Goal: Information Seeking & Learning: Learn about a topic

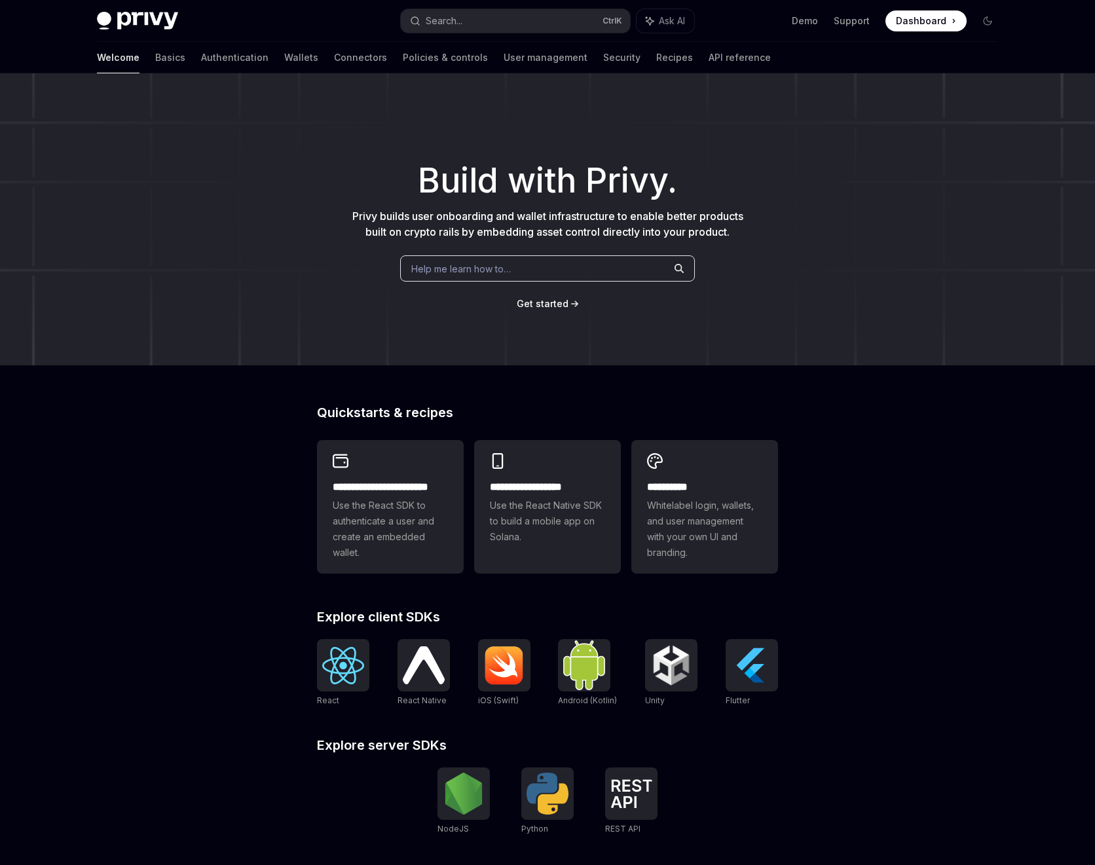
click at [543, 308] on span "Get started" at bounding box center [543, 303] width 52 height 11
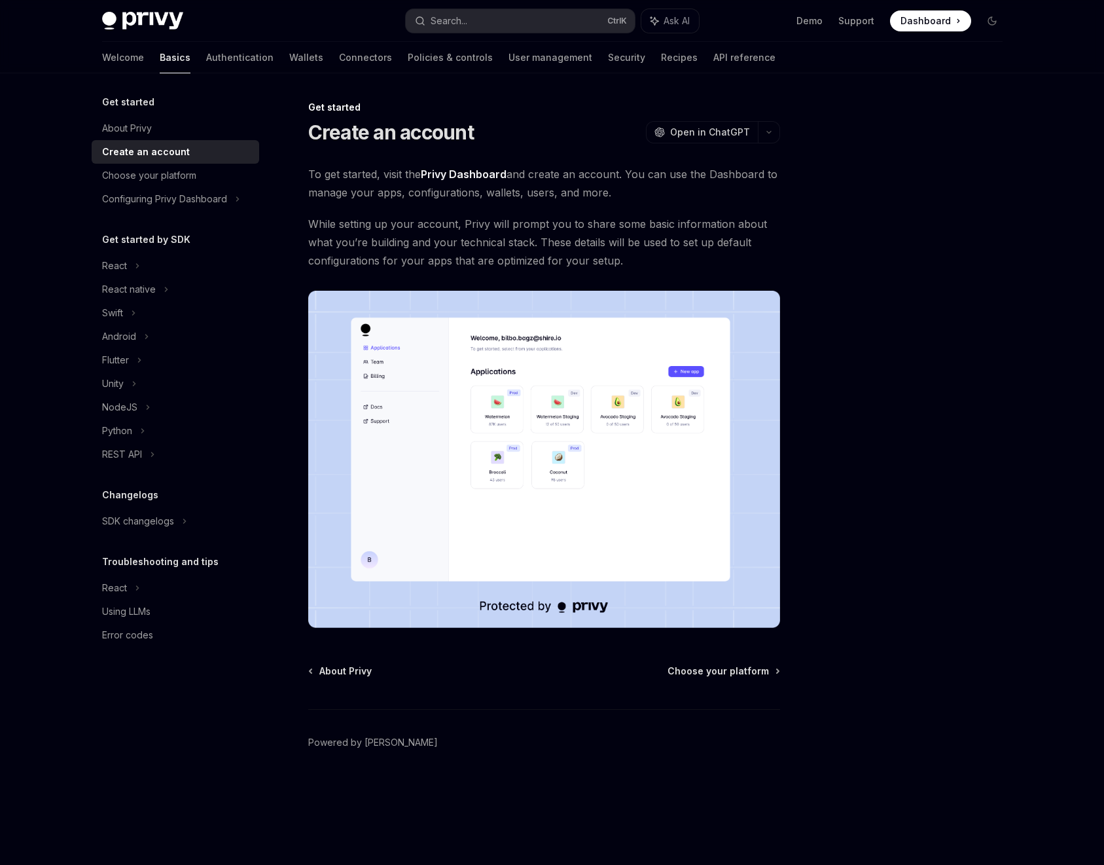
click at [132, 105] on h5 "Get started" at bounding box center [128, 102] width 52 height 16
click at [144, 105] on h5 "Get started" at bounding box center [128, 102] width 52 height 16
click at [132, 126] on div "About Privy" at bounding box center [127, 128] width 50 height 16
type textarea "*"
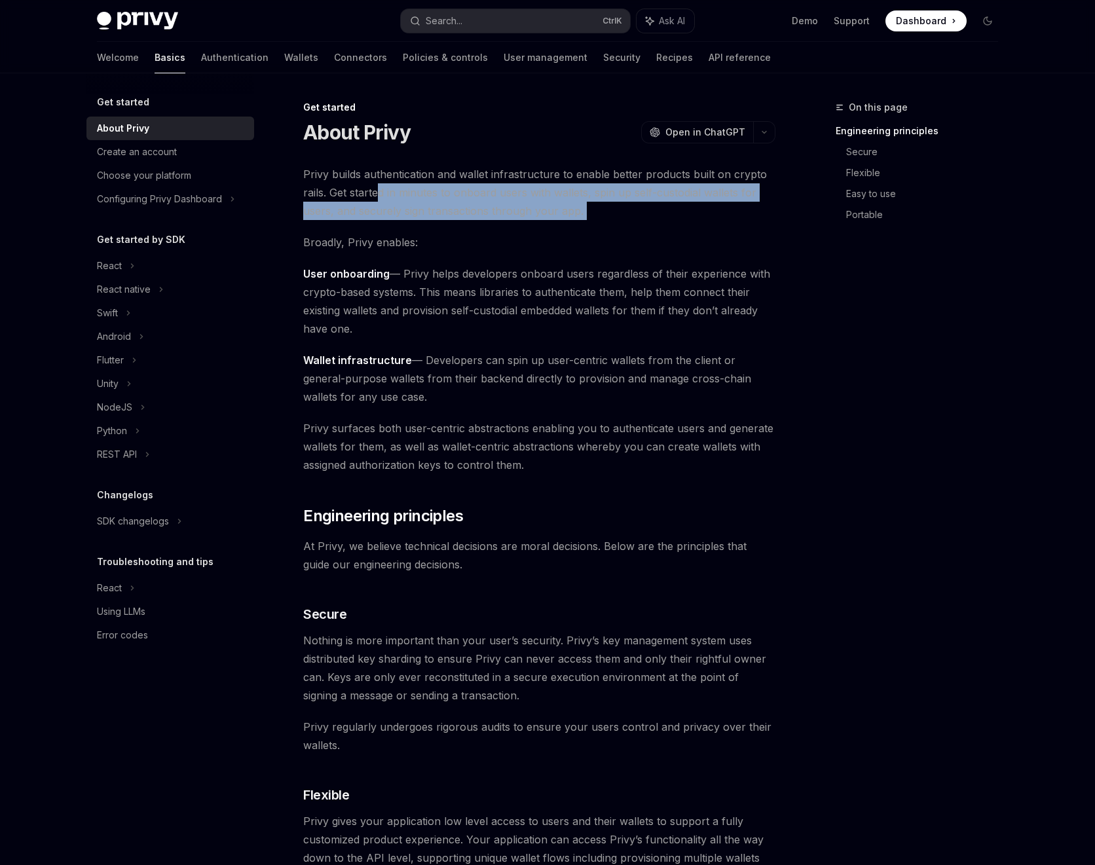
drag, startPoint x: 378, startPoint y: 194, endPoint x: 631, endPoint y: 247, distance: 258.3
click at [678, 234] on div "Privy builds authentication and wallet infrastructure to enable better products…" at bounding box center [539, 841] width 472 height 1353
click at [615, 249] on span "Broadly, Privy enables:" at bounding box center [539, 242] width 472 height 18
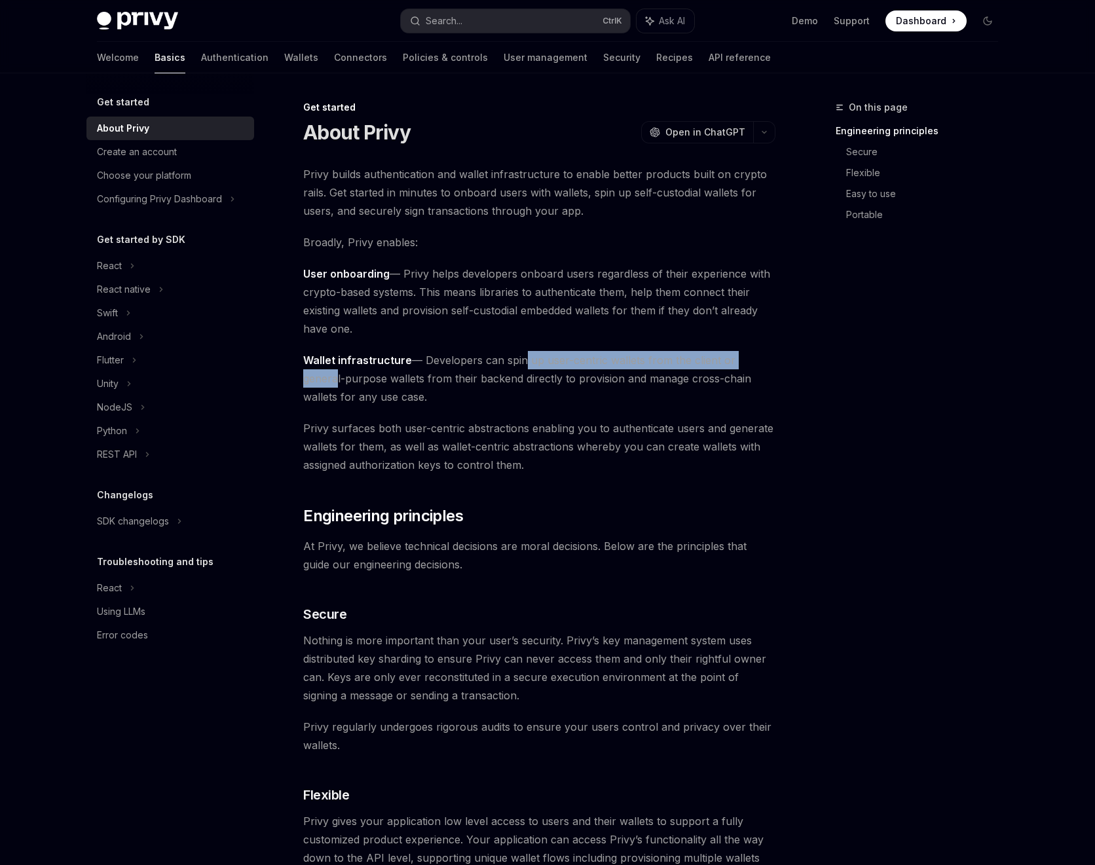
drag, startPoint x: 519, startPoint y: 356, endPoint x: 814, endPoint y: 363, distance: 295.3
click at [822, 363] on div "On this page Engineering principles Secure Flexible Easy to use Portable" at bounding box center [908, 482] width 199 height 765
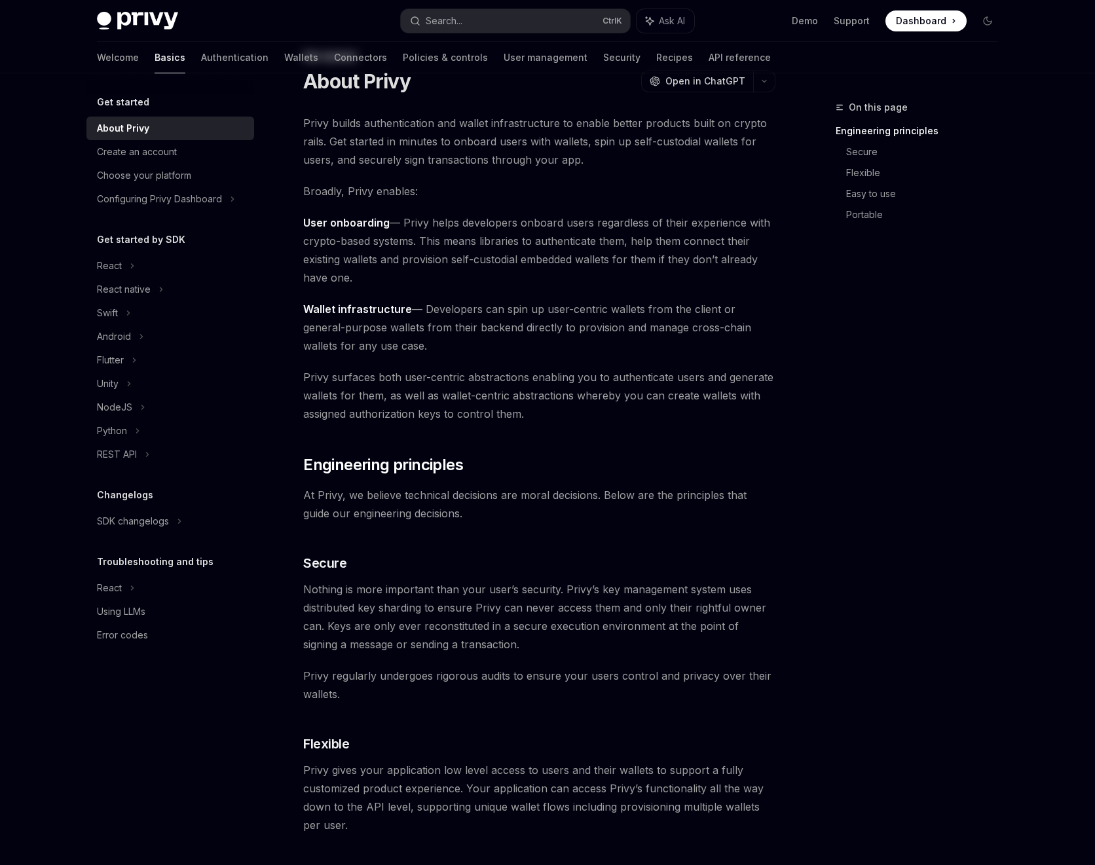
scroll to position [236, 0]
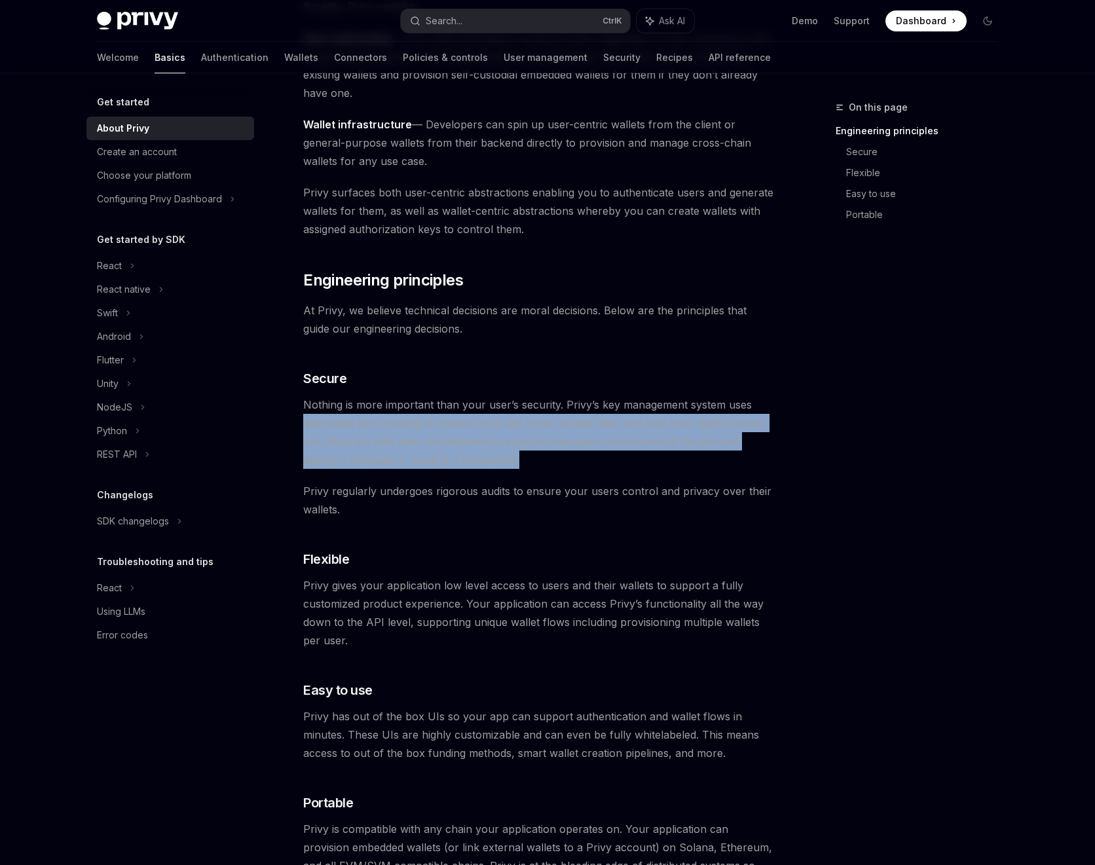
drag, startPoint x: 295, startPoint y: 422, endPoint x: 758, endPoint y: 457, distance: 464.2
click at [758, 457] on div "Get started About Privy OpenAI Open in ChatGPT OpenAI Open in ChatGPT Privy bui…" at bounding box center [416, 670] width 723 height 1613
click at [743, 462] on span "Nothing is more important than your user’s security. Privy’s key management sys…" at bounding box center [539, 431] width 472 height 73
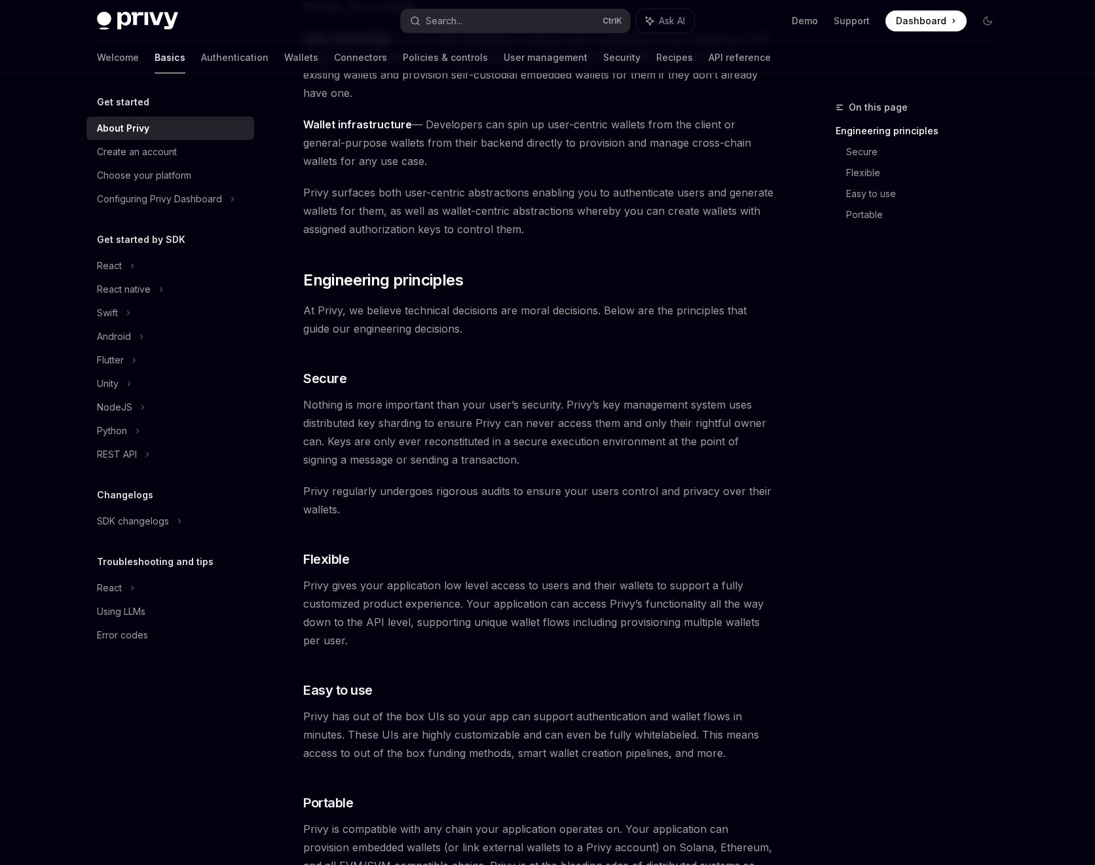
click at [886, 308] on div "On this page Engineering principles Secure Flexible Easy to use Portable" at bounding box center [908, 482] width 199 height 765
